Goal: Task Accomplishment & Management: Manage account settings

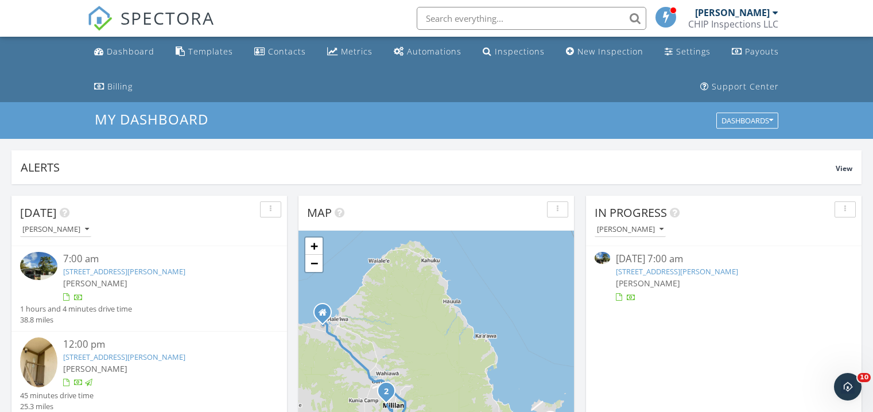
click at [158, 355] on link "95-138 Kuahelani Ave 244, Mililani, HI 96789" at bounding box center [124, 357] width 122 height 10
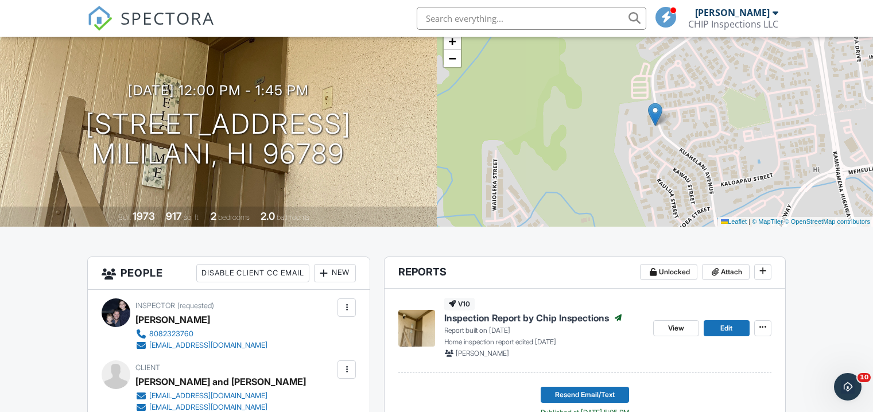
scroll to position [216, 0]
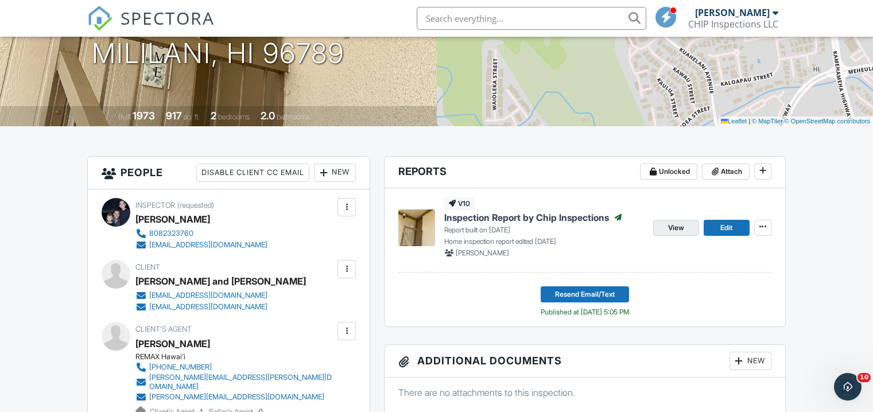
click at [674, 230] on span "View" at bounding box center [676, 227] width 16 height 11
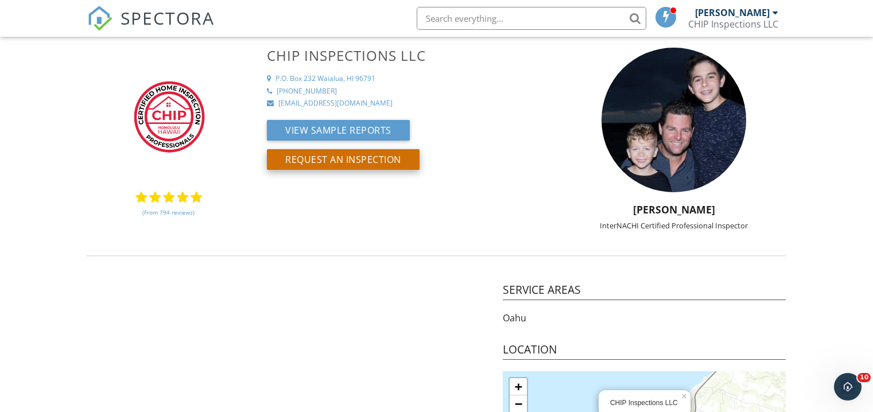
scroll to position [4, 0]
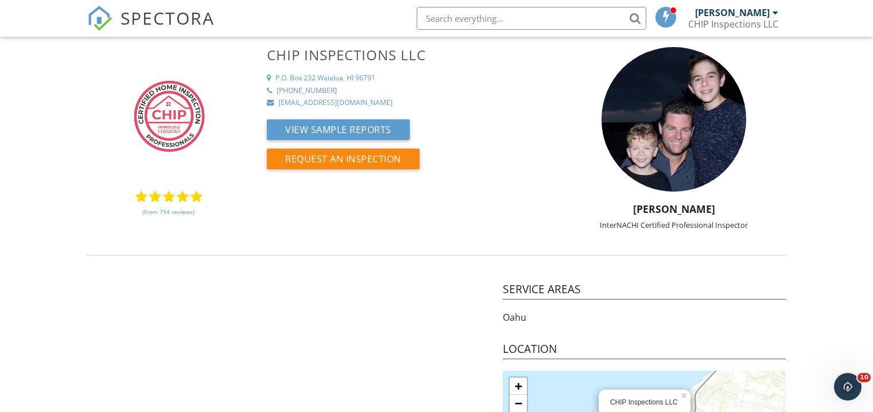
click at [172, 118] on img at bounding box center [169, 116] width 98 height 138
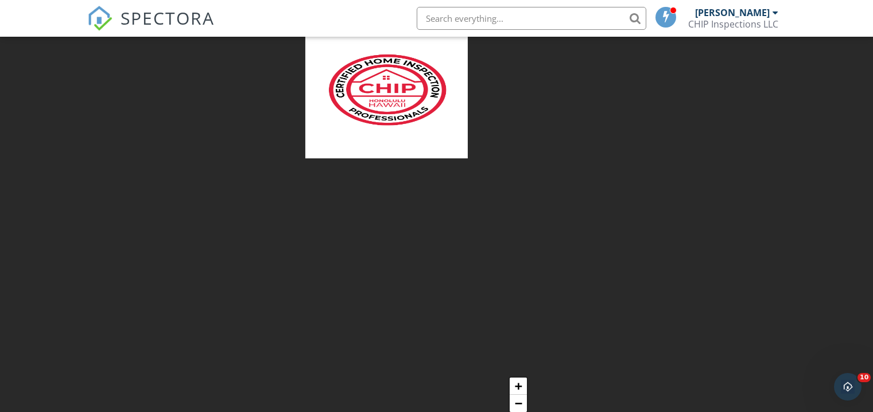
drag, startPoint x: 375, startPoint y: 200, endPoint x: 365, endPoint y: 195, distance: 11.6
click at [374, 200] on div at bounding box center [436, 206] width 873 height 412
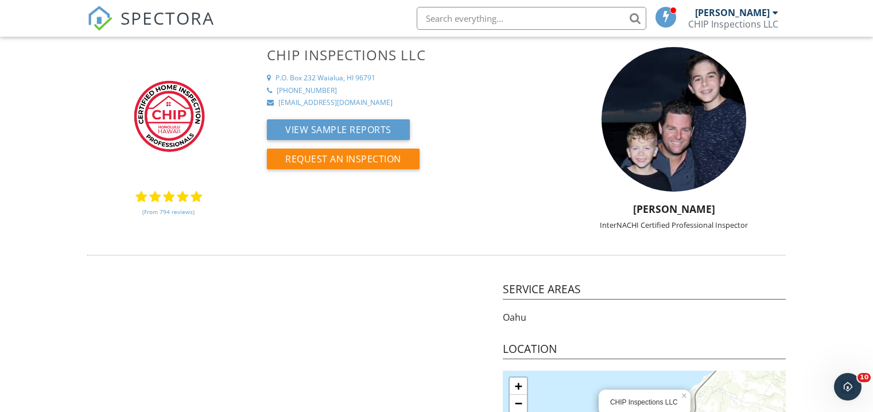
click at [102, 30] on img at bounding box center [99, 18] width 25 height 25
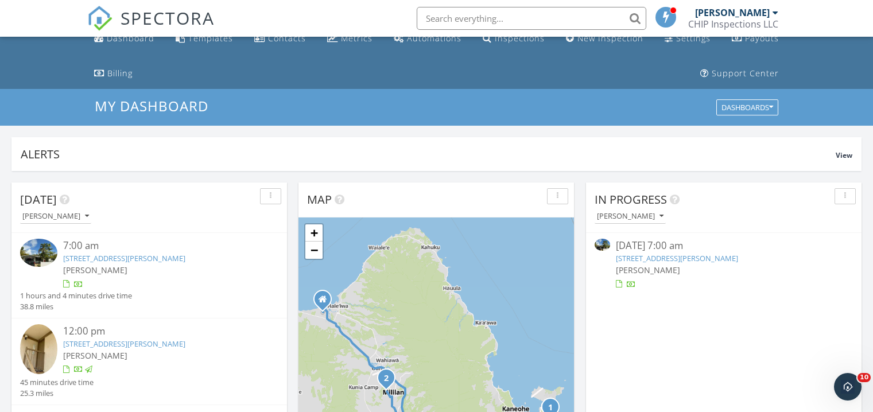
scroll to position [13, 0]
click at [108, 255] on link "445 N Kainalu Dr b, Kailua, HI 96734" at bounding box center [124, 259] width 122 height 10
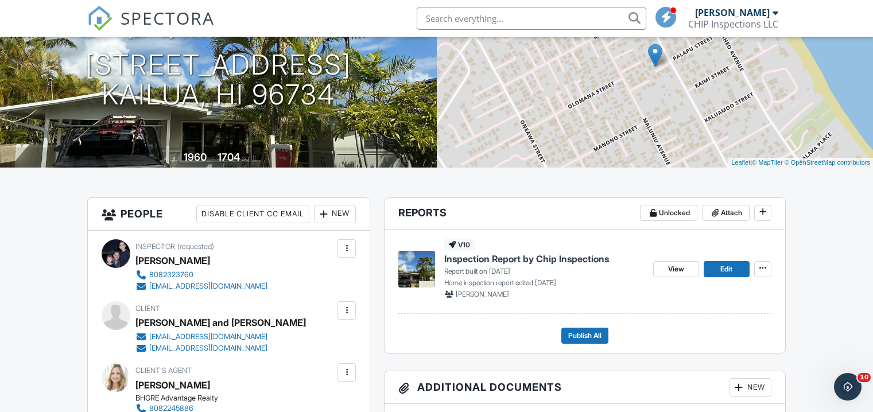
scroll to position [181, 0]
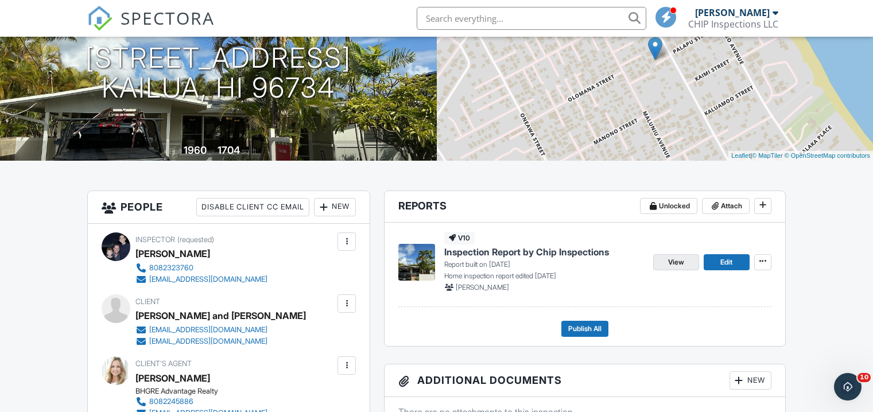
click at [670, 261] on span "View" at bounding box center [676, 262] width 16 height 11
